Goal: Communication & Community: Answer question/provide support

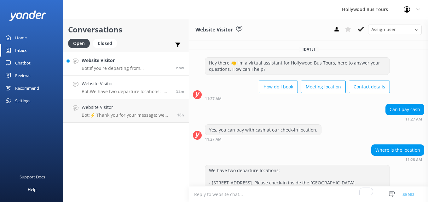
click at [141, 70] on p "Bot: If you're departing from [GEOGRAPHIC_DATA], you can park at [STREET_ADDRES…" at bounding box center [127, 69] width 90 height 6
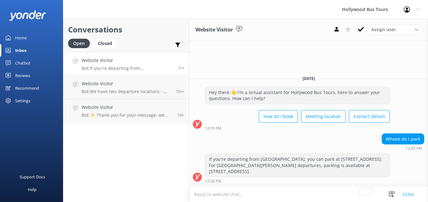
click at [18, 49] on div "Inbox" at bounding box center [21, 50] width 12 height 13
